Goal: Information Seeking & Learning: Learn about a topic

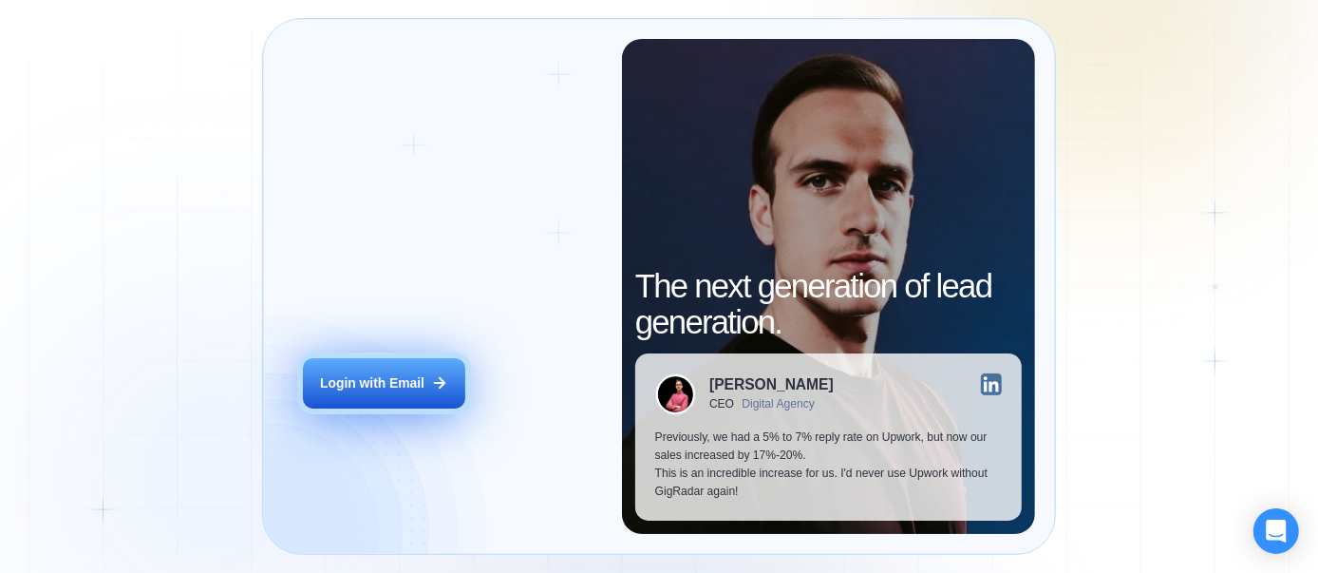
click at [381, 385] on div "Login with Email" at bounding box center [372, 383] width 104 height 18
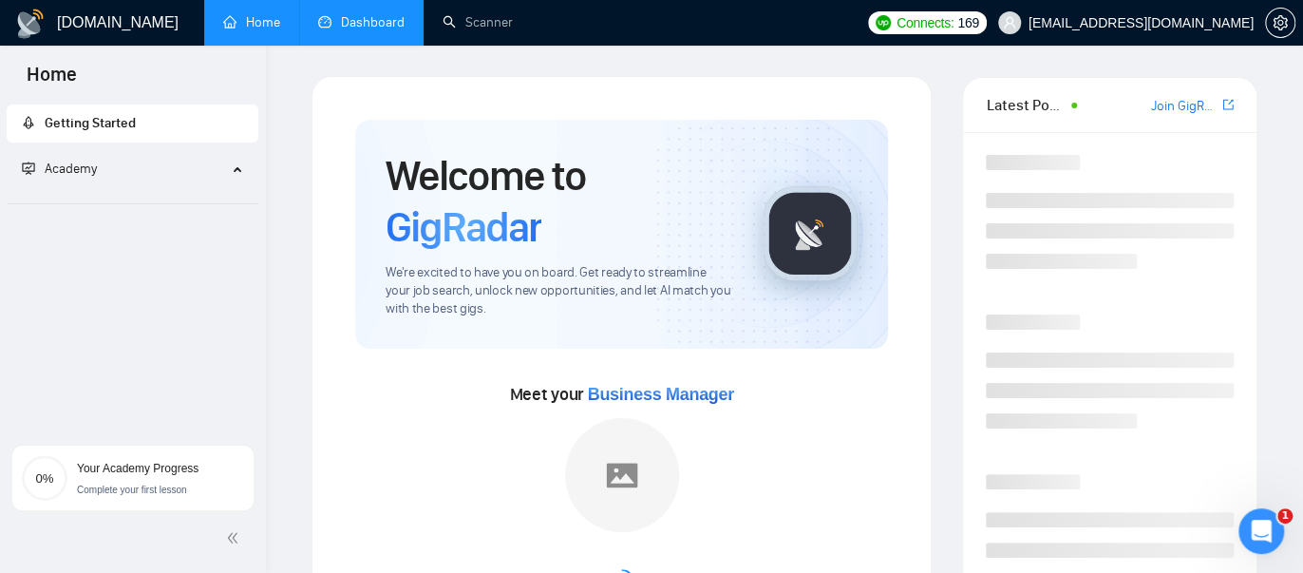
click at [339, 28] on link "Dashboard" at bounding box center [361, 22] width 86 height 16
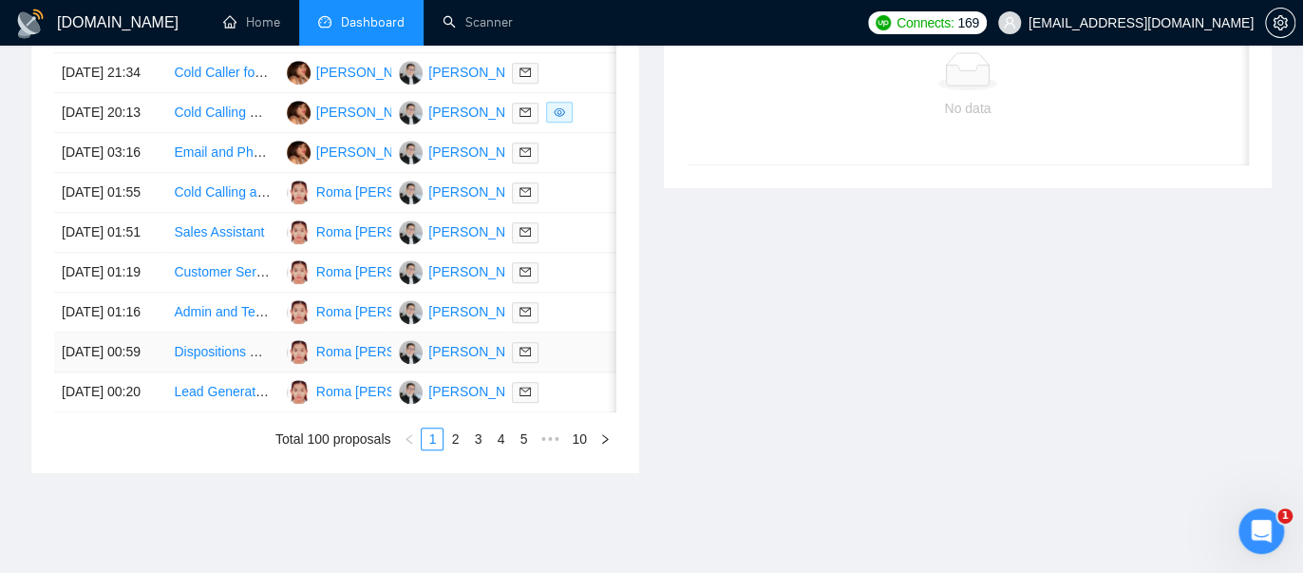
scroll to position [1055, 0]
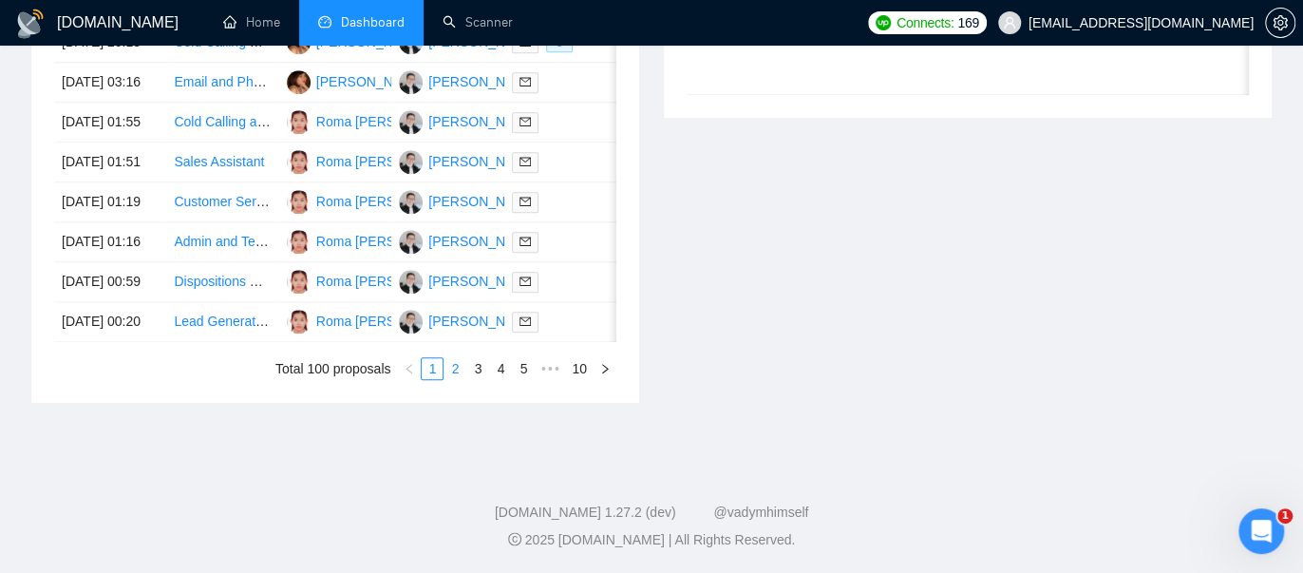
click at [458, 379] on link "2" at bounding box center [454, 368] width 21 height 21
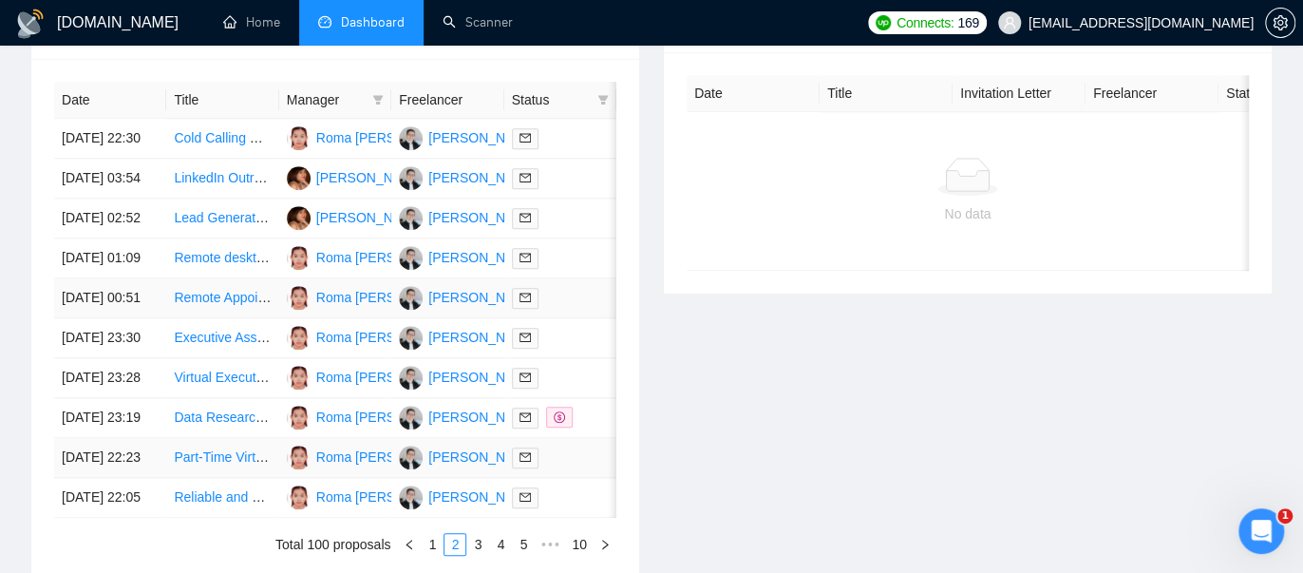
scroll to position [949, 0]
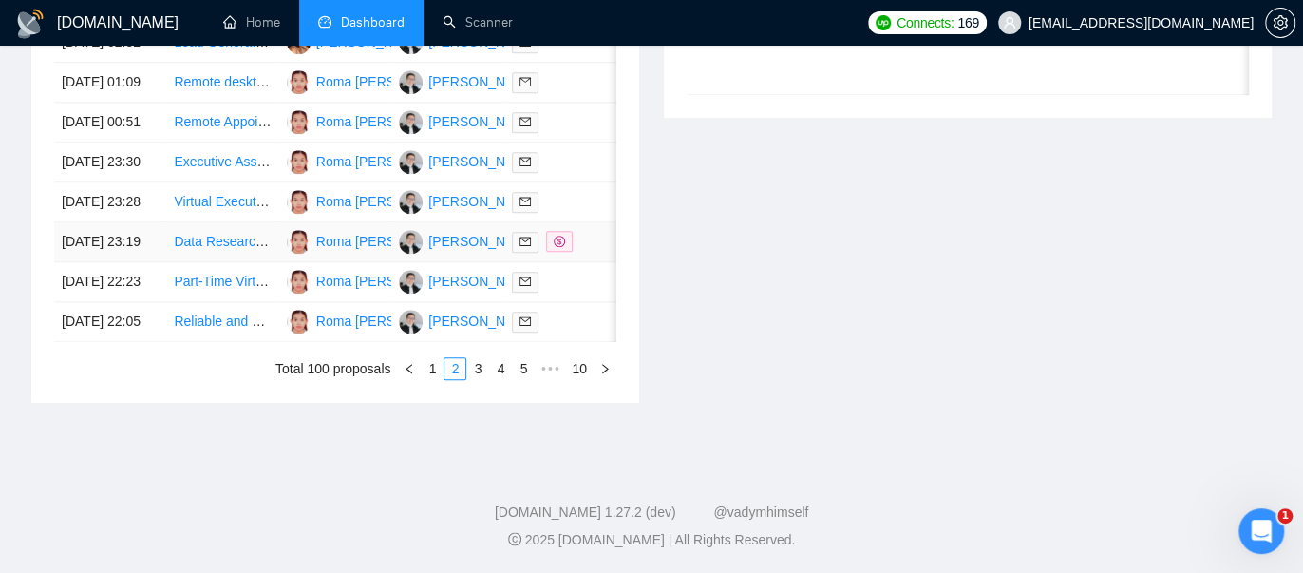
click at [205, 249] on link "Data Research Specialist for Contact Information" at bounding box center [318, 241] width 288 height 15
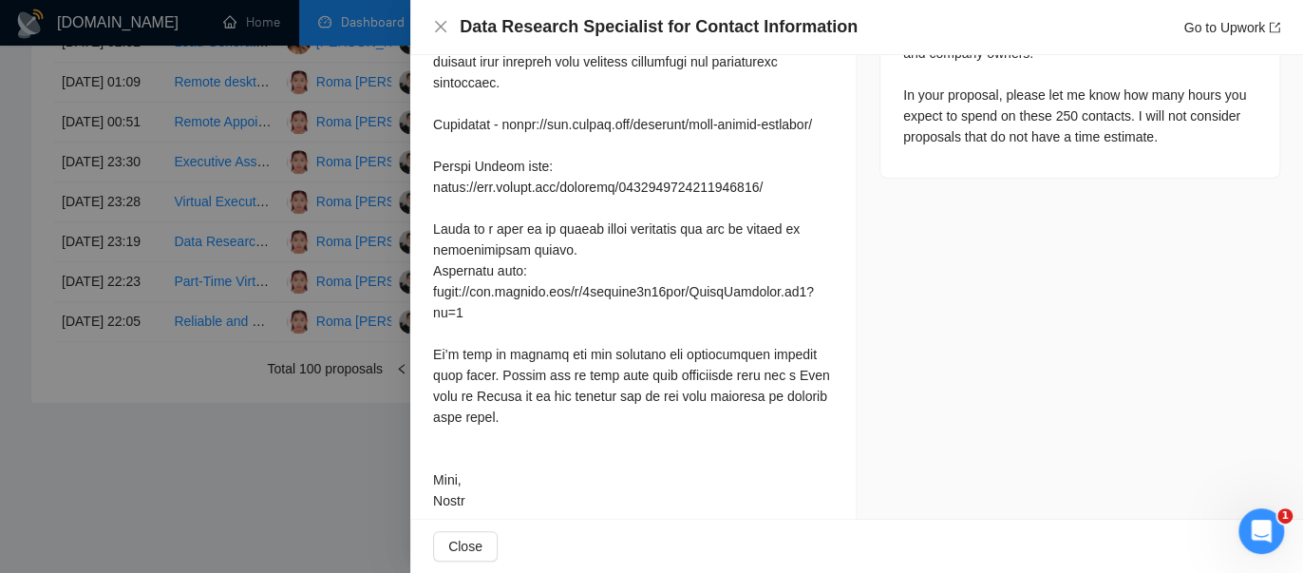
click at [207, 517] on div at bounding box center [651, 286] width 1303 height 573
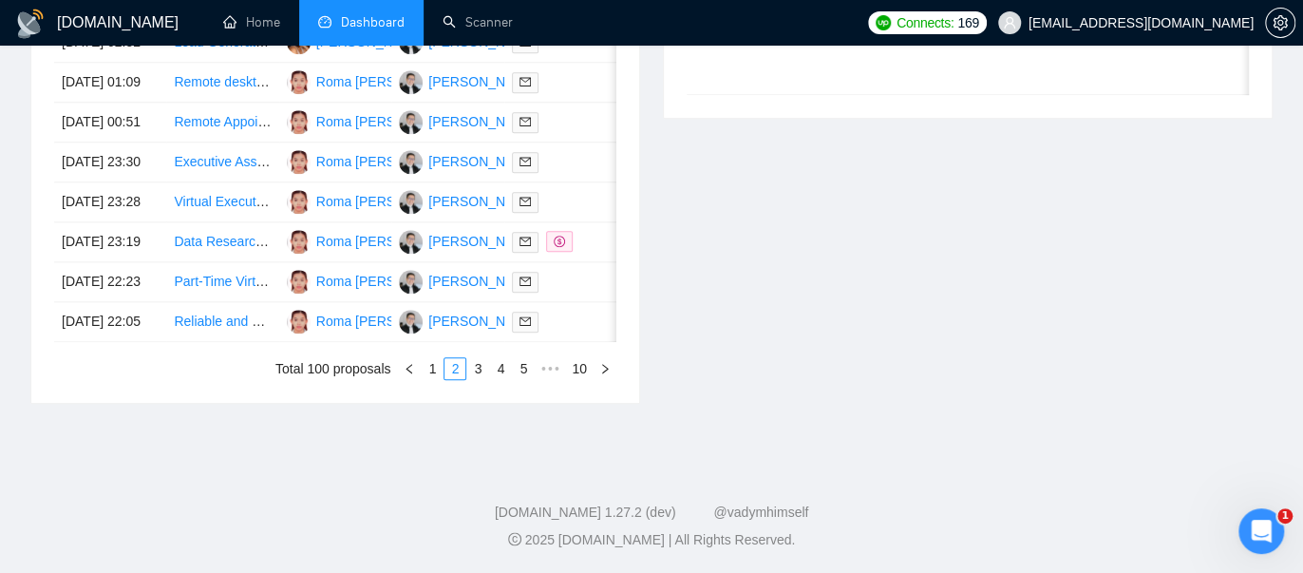
click at [478, 379] on link "3" at bounding box center [477, 368] width 21 height 21
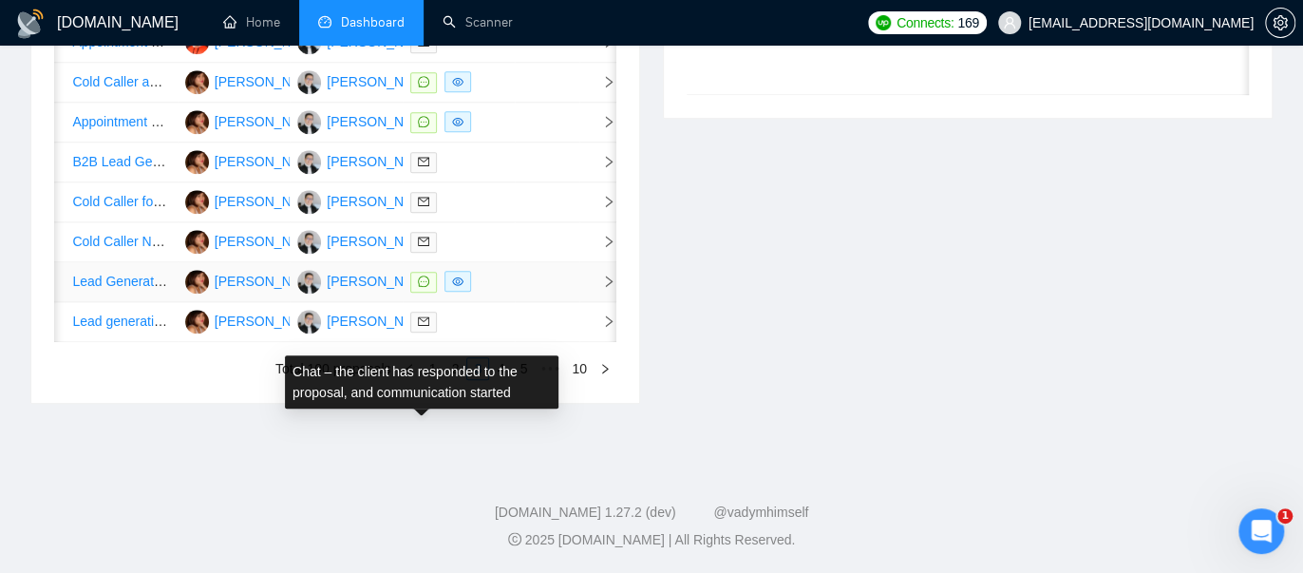
click at [422, 287] on icon "message" at bounding box center [423, 280] width 11 height 11
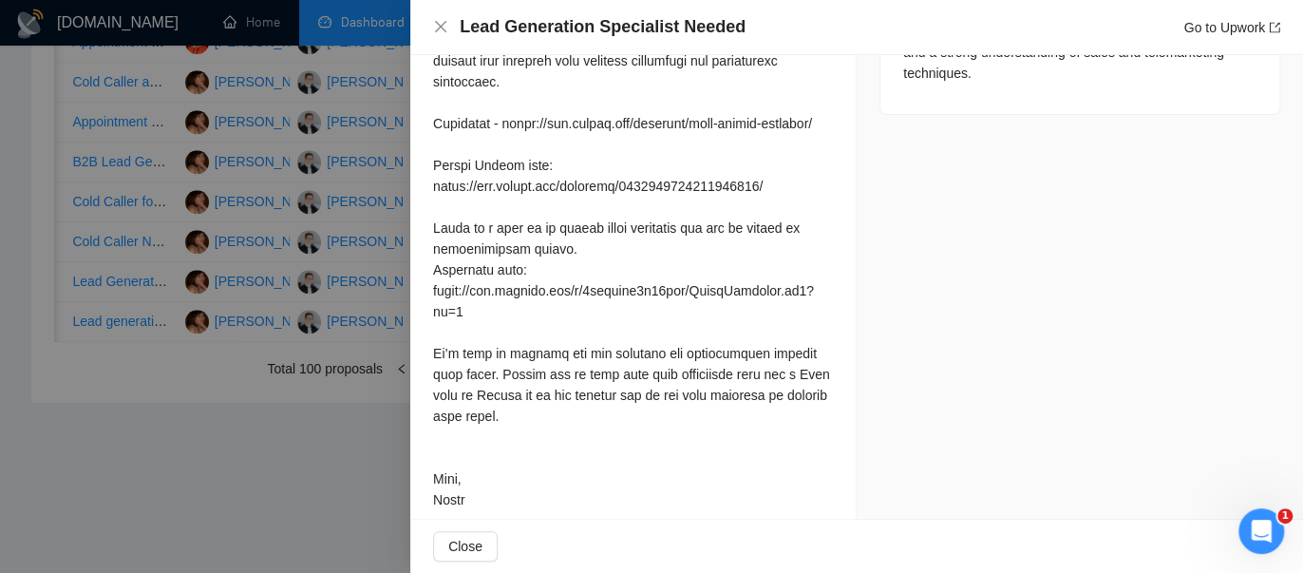
scroll to position [816, 0]
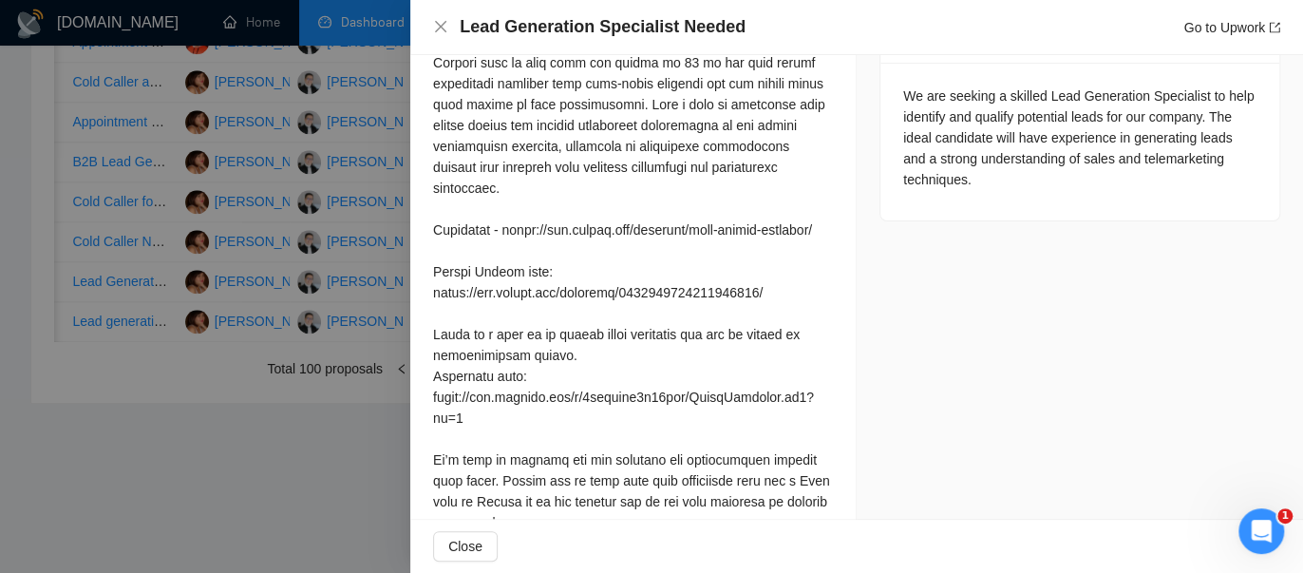
click at [292, 455] on div at bounding box center [651, 286] width 1303 height 573
